Goal: Check status: Check status

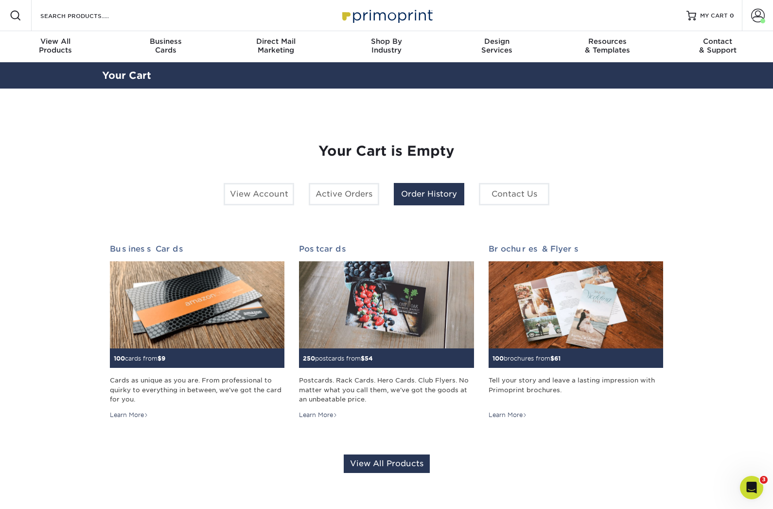
click at [441, 194] on link "Order History" at bounding box center [429, 194] width 71 height 22
click at [360, 198] on link "Active Orders" at bounding box center [344, 194] width 71 height 22
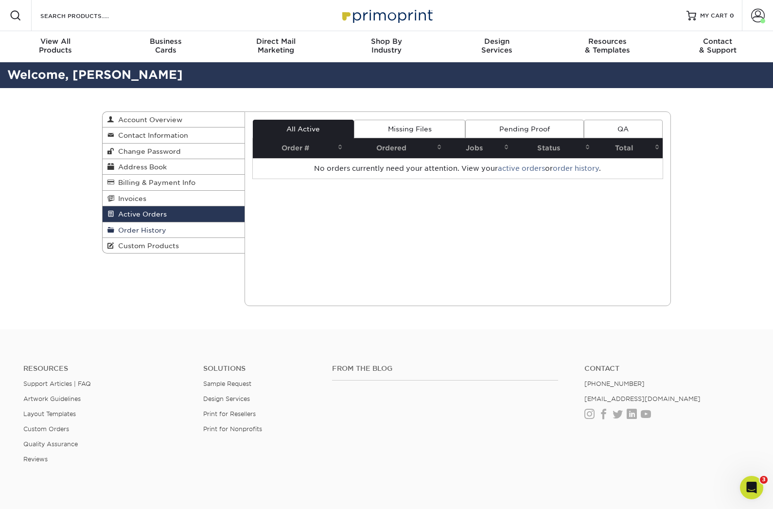
click at [167, 232] on link "Order History" at bounding box center [174, 230] width 142 height 16
